Goal: Feedback & Contribution: Submit feedback/report problem

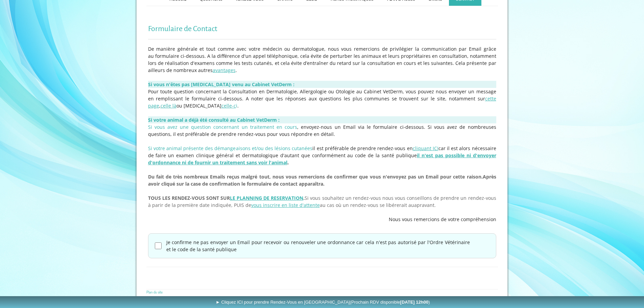
scroll to position [121, 0]
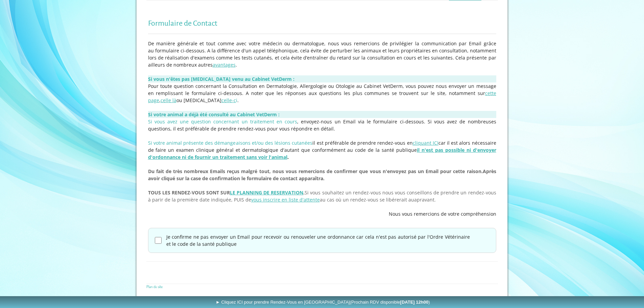
click at [160, 241] on input "Je confirme ne pas envoyer un Email pour recevoir ou renouveler une ordonnance …" at bounding box center [158, 240] width 7 height 7
checkbox input "true"
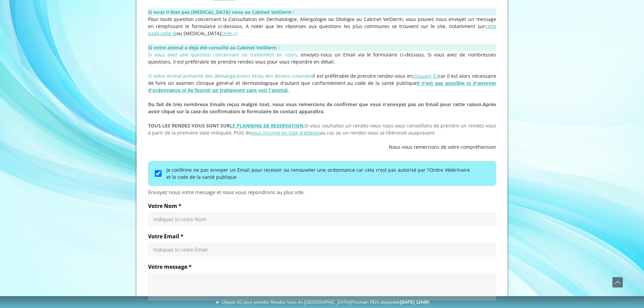
scroll to position [189, 0]
click at [210, 216] on input "Votre Nom *" at bounding box center [321, 218] width 337 height 7
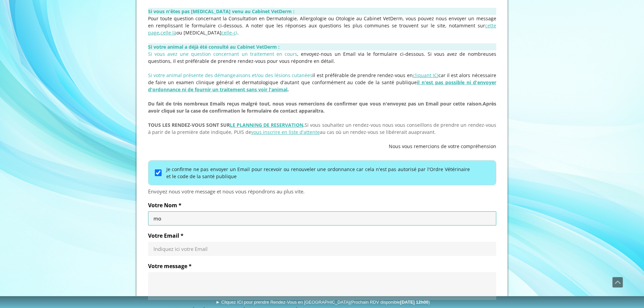
type input "m"
type input "MOULA ELUSUE"
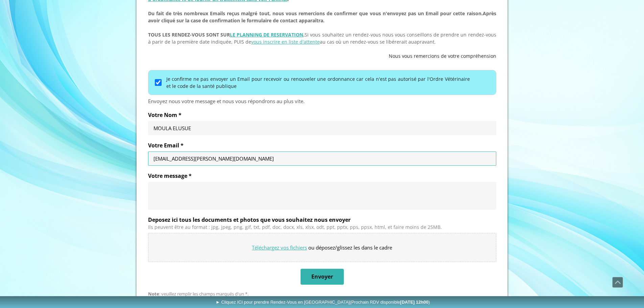
scroll to position [290, 0]
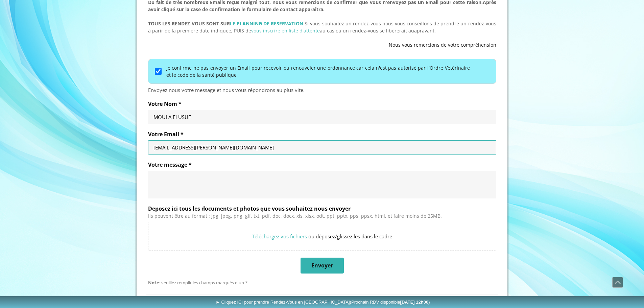
type input "[EMAIL_ADDRESS][PERSON_NAME][DOMAIN_NAME]"
click at [183, 184] on textarea "Votre message *" at bounding box center [321, 184] width 337 height 20
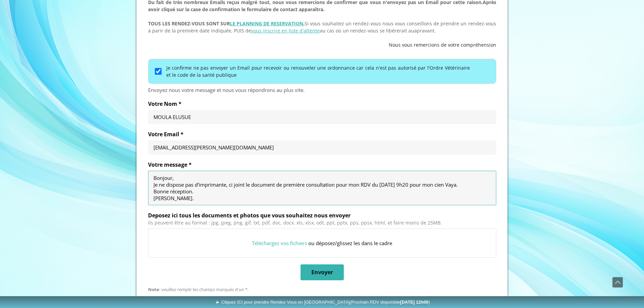
click at [440, 187] on textarea "Bonjour, Je ne dispose pas d'imprimante, ci joint le document de première consu…" at bounding box center [321, 187] width 337 height 27
click at [477, 186] on textarea "Bonjour, Je ne dispose pas d'imprimante, ci joint le document de première consu…" at bounding box center [321, 187] width 337 height 27
click at [238, 197] on textarea "Bonjour, Je ne dispose pas d'imprimante, ci joint le document de première consu…" at bounding box center [321, 187] width 337 height 27
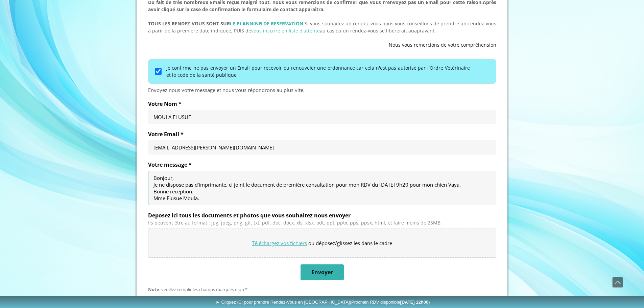
type textarea "Bonjour, Je ne dispose pas d'imprimante, ci joint le document de première consu…"
click at [294, 241] on input "Deposez ici tous les documents et photos que vous souhaitez nous envoyer" at bounding box center [322, 243] width 348 height 28
type input "C:\fakepath\Fiche-à-remplir veto_Vaya.pdf"
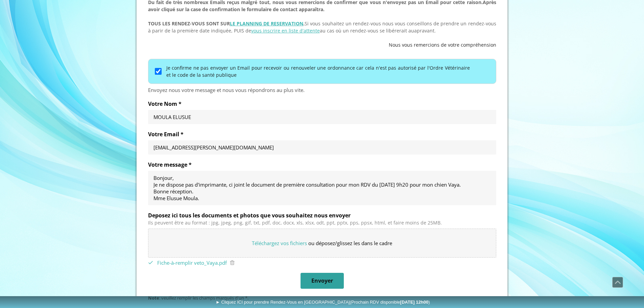
click at [324, 280] on span "Envoyer" at bounding box center [322, 280] width 22 height 7
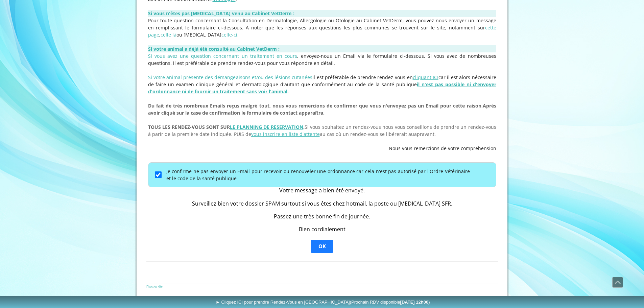
scroll to position [187, 0]
click at [321, 244] on span "OK" at bounding box center [321, 246] width 7 height 7
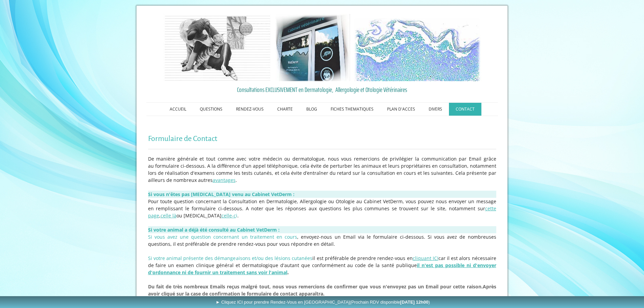
scroll to position [0, 0]
